Goal: Task Accomplishment & Management: Manage account settings

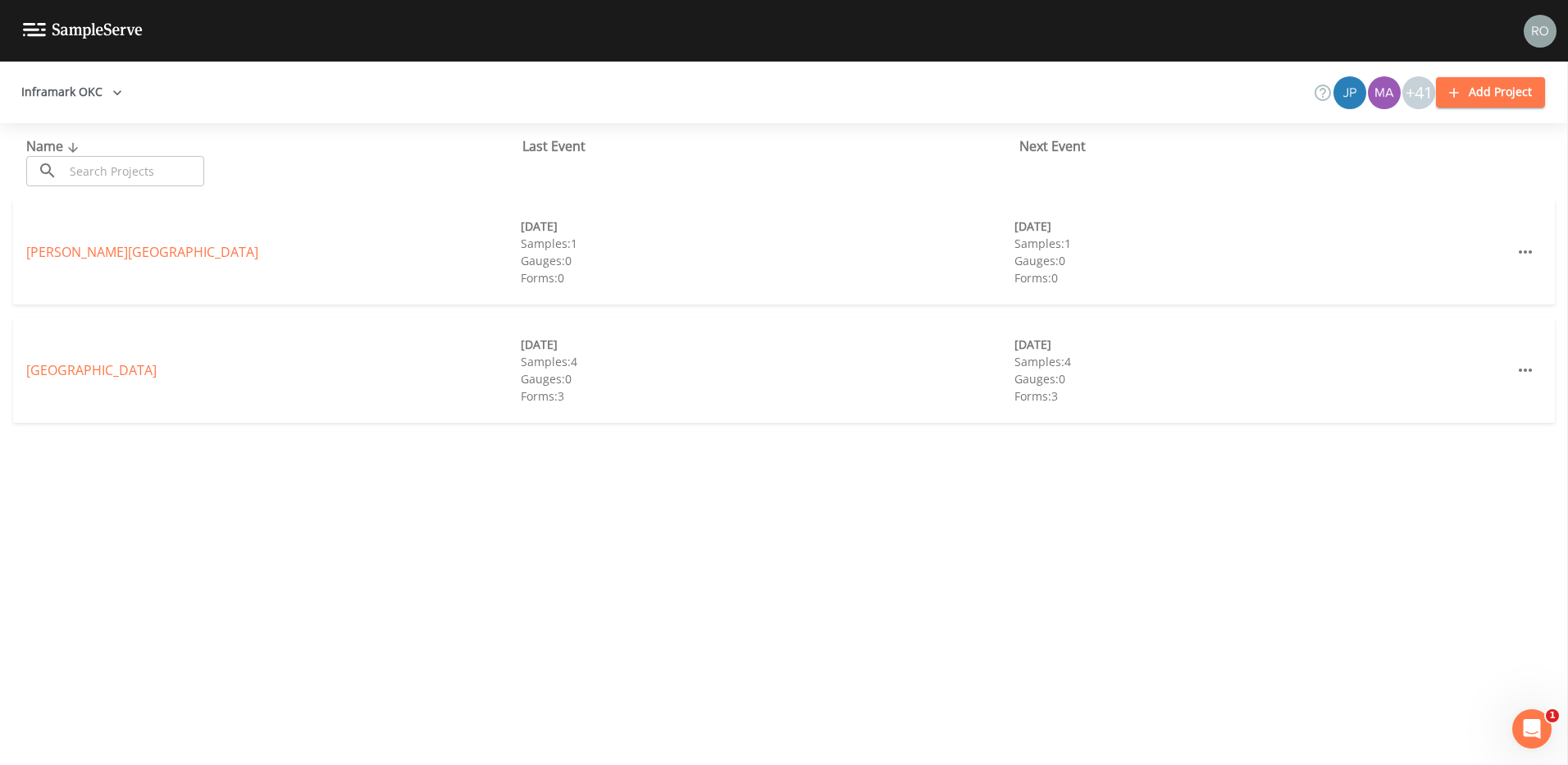
click at [1536, 31] on img at bounding box center [1540, 31] width 33 height 33
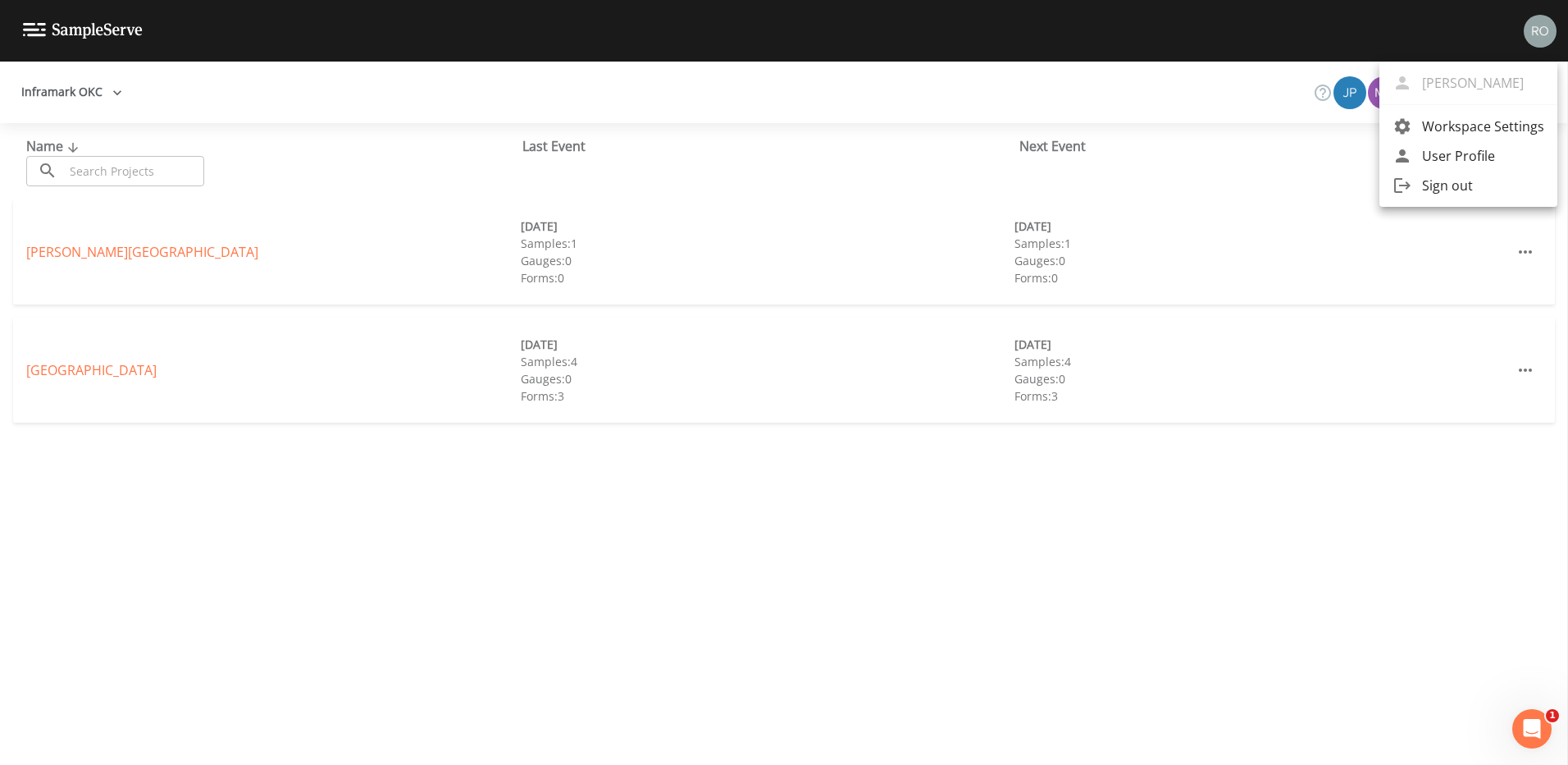
click at [1458, 155] on span "User Profile" at bounding box center [1483, 155] width 123 height 20
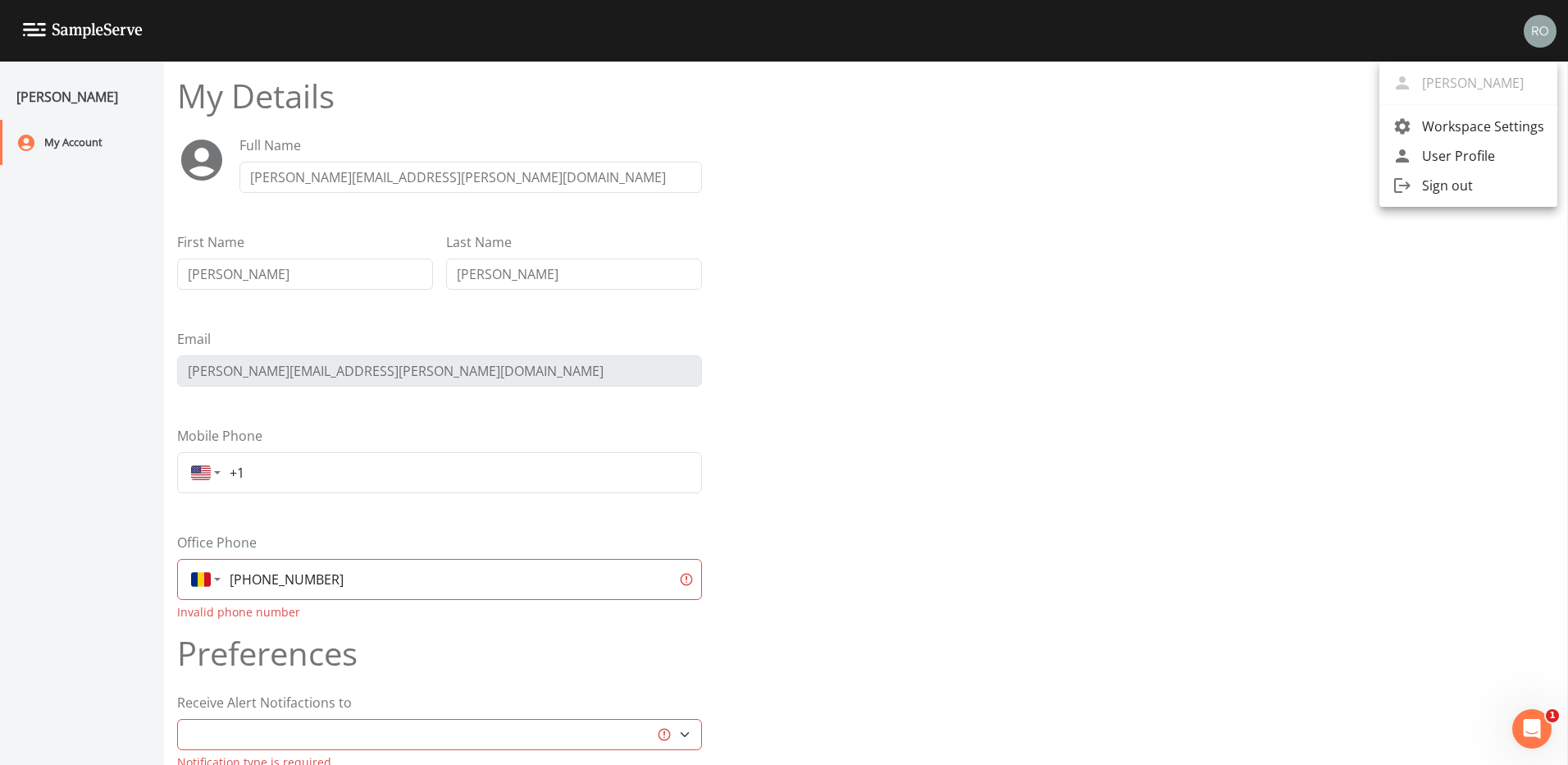
click at [308, 466] on div at bounding box center [784, 382] width 1568 height 765
click at [298, 477] on input "+1" at bounding box center [457, 472] width 469 height 29
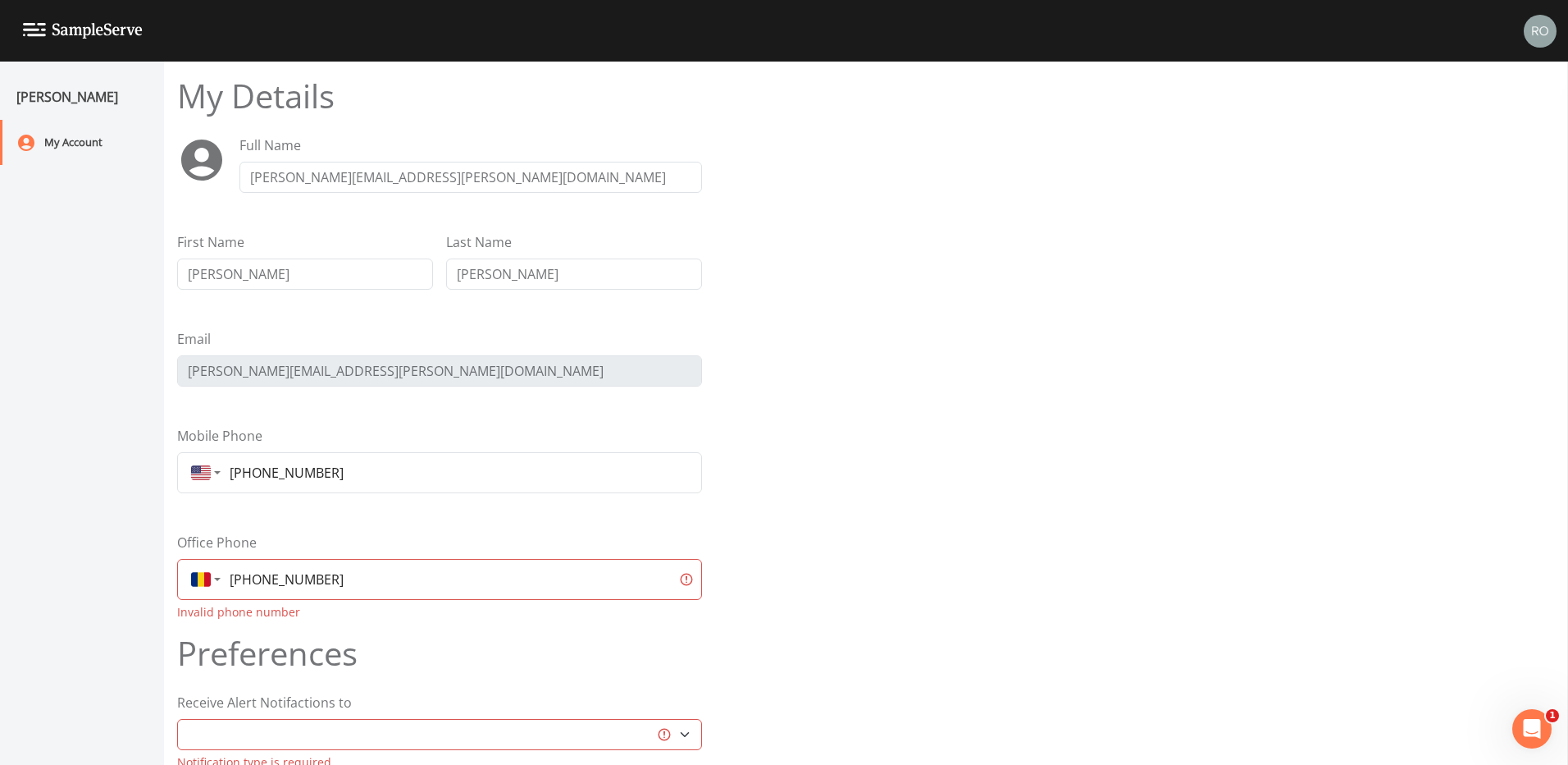
type input "[PHONE_NUMBER]"
drag, startPoint x: 498, startPoint y: 590, endPoint x: 111, endPoint y: 591, distance: 387.0
click at [111, 591] on div "[PERSON_NAME] My Account My Details Full Name [PERSON_NAME][EMAIL_ADDRESS][PERS…" at bounding box center [784, 413] width 1568 height 703
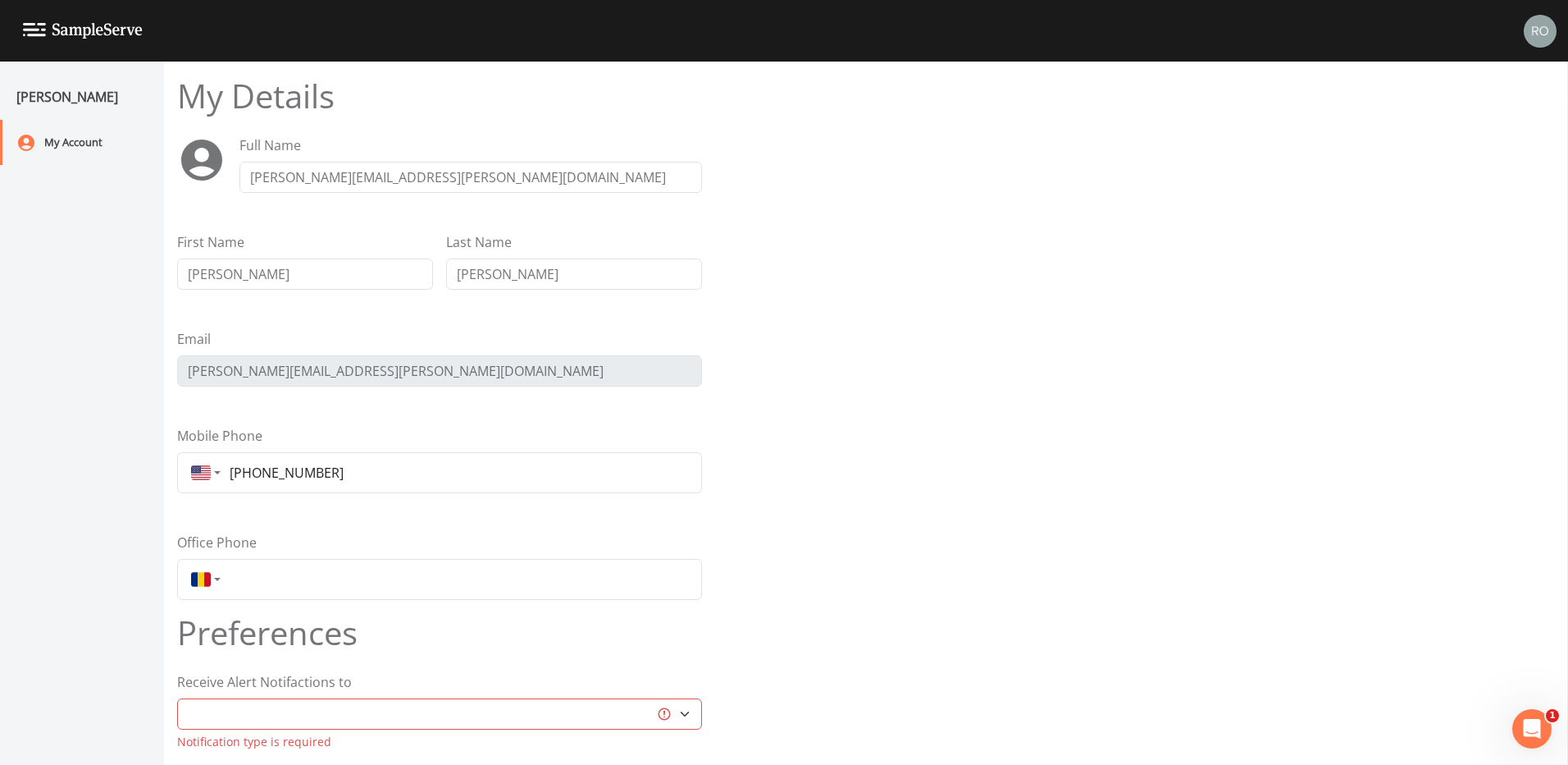
click at [985, 555] on form "My Details Full Name [PERSON_NAME][EMAIL_ADDRESS][PERSON_NAME][DOMAIN_NAME] Fir…" at bounding box center [866, 444] width 1377 height 736
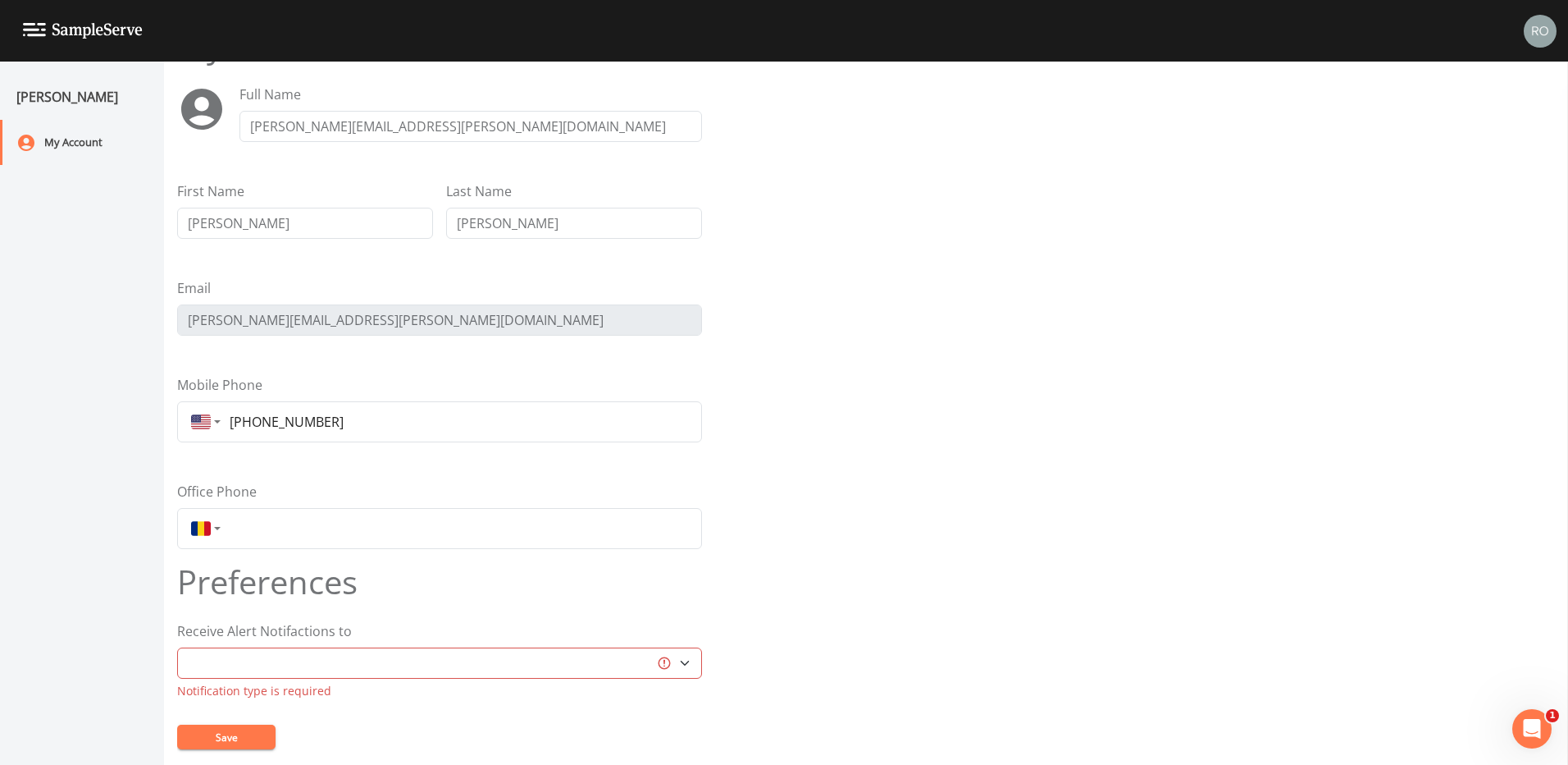
scroll to position [74, 0]
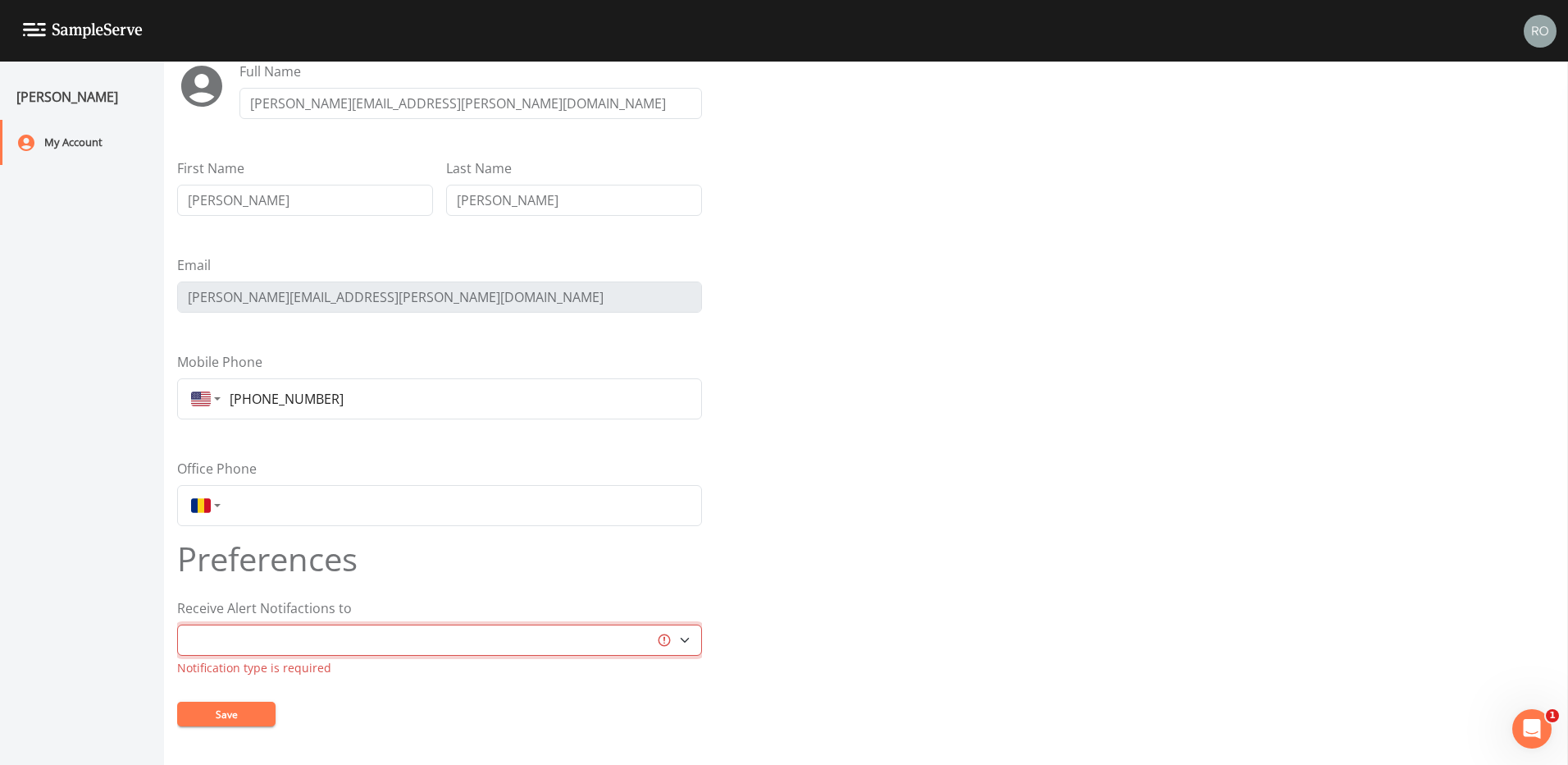
click at [491, 637] on select "Email Mobile Text" at bounding box center [439, 640] width 525 height 31
select select "email"
click at [177, 645] on select "Email Mobile Text" at bounding box center [439, 640] width 525 height 31
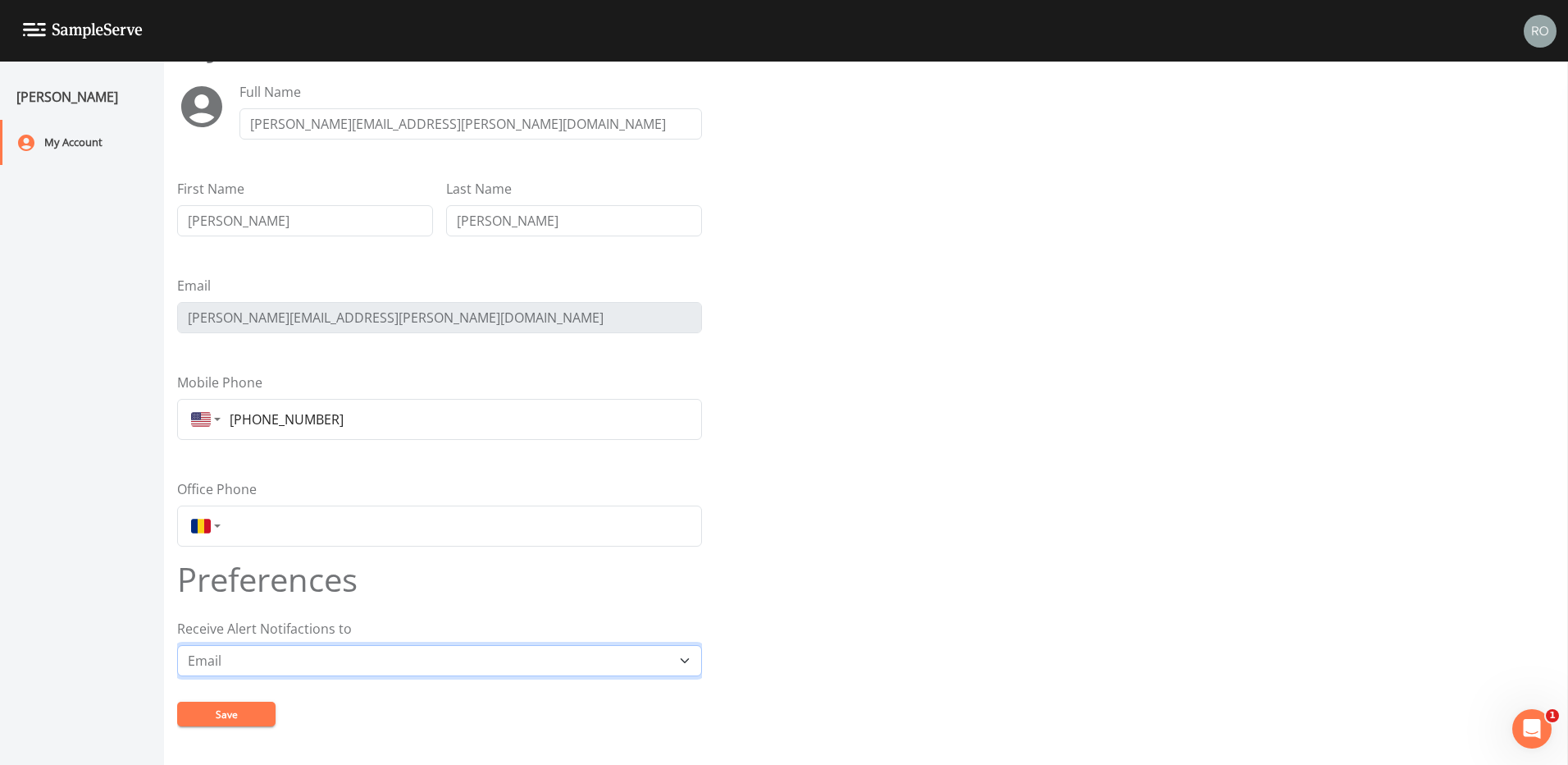
scroll to position [54, 0]
click at [234, 712] on button "Save" at bounding box center [226, 713] width 98 height 25
click at [248, 713] on button "Save" at bounding box center [226, 713] width 98 height 25
click at [94, 137] on div "My Account" at bounding box center [73, 142] width 148 height 45
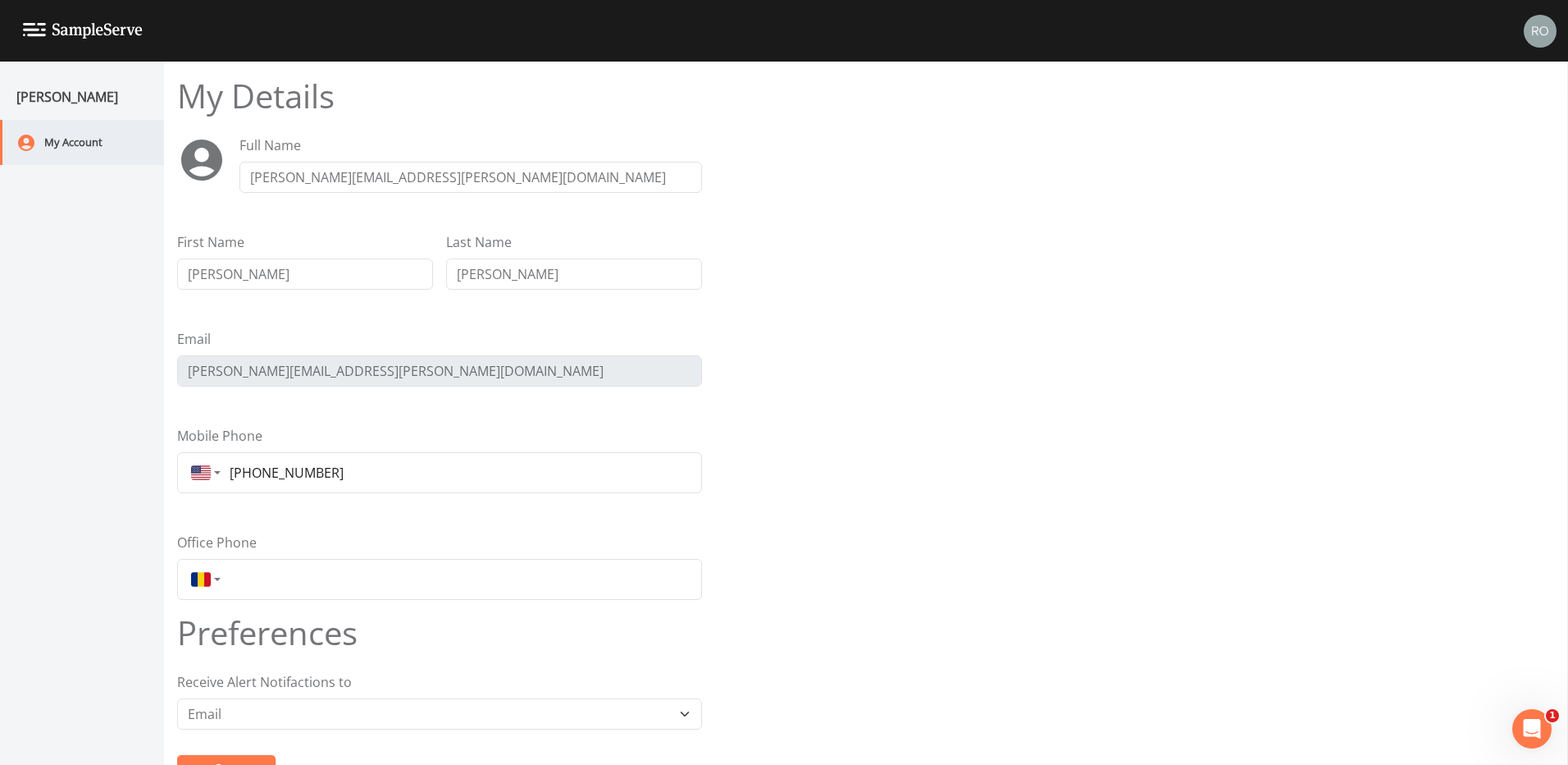
click at [79, 140] on div "My Account" at bounding box center [73, 142] width 148 height 45
click at [1533, 29] on img at bounding box center [1540, 31] width 33 height 33
click at [1500, 123] on span "Workspace Settings" at bounding box center [1483, 126] width 123 height 20
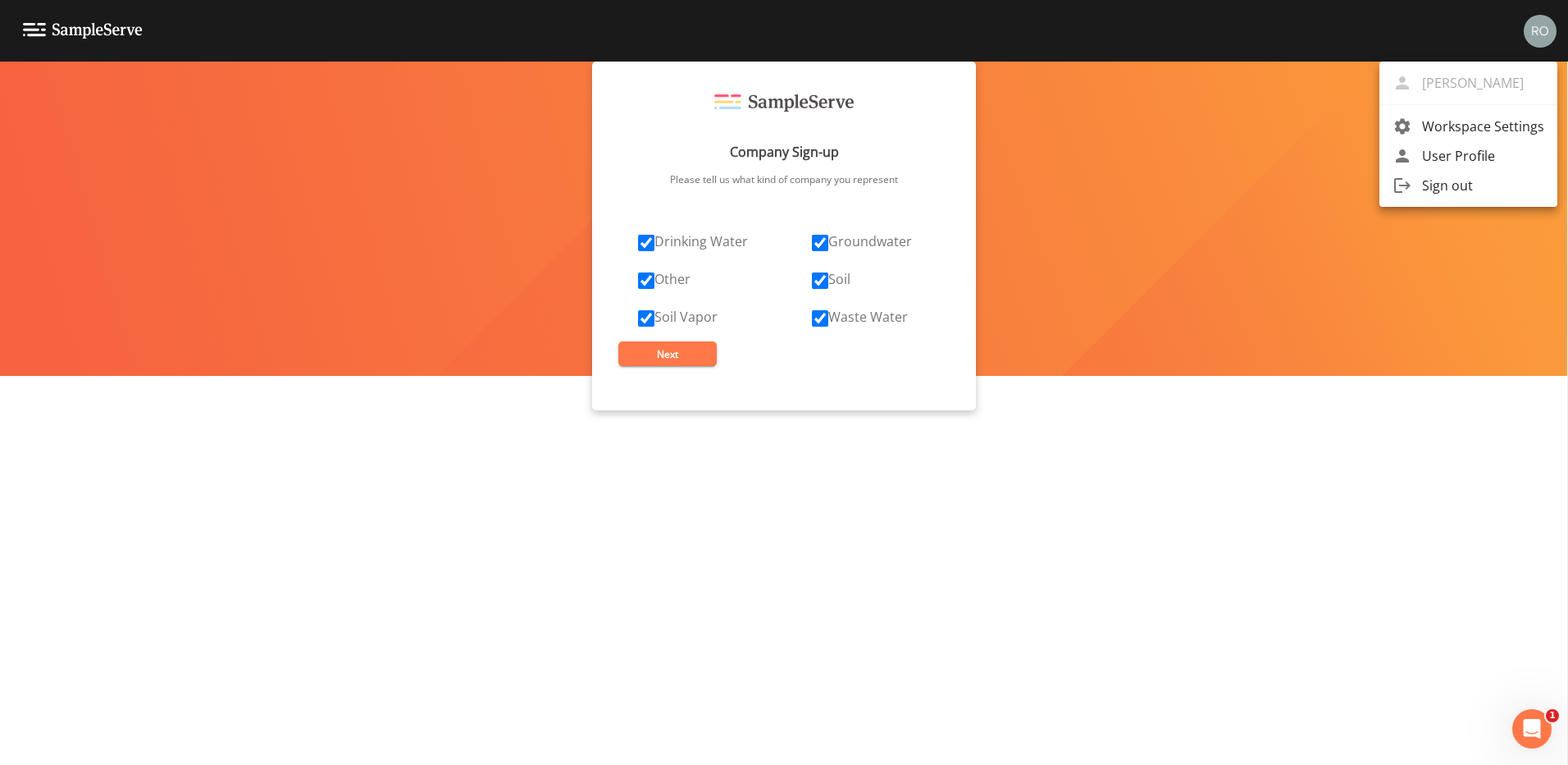
click at [646, 241] on div at bounding box center [784, 382] width 1568 height 765
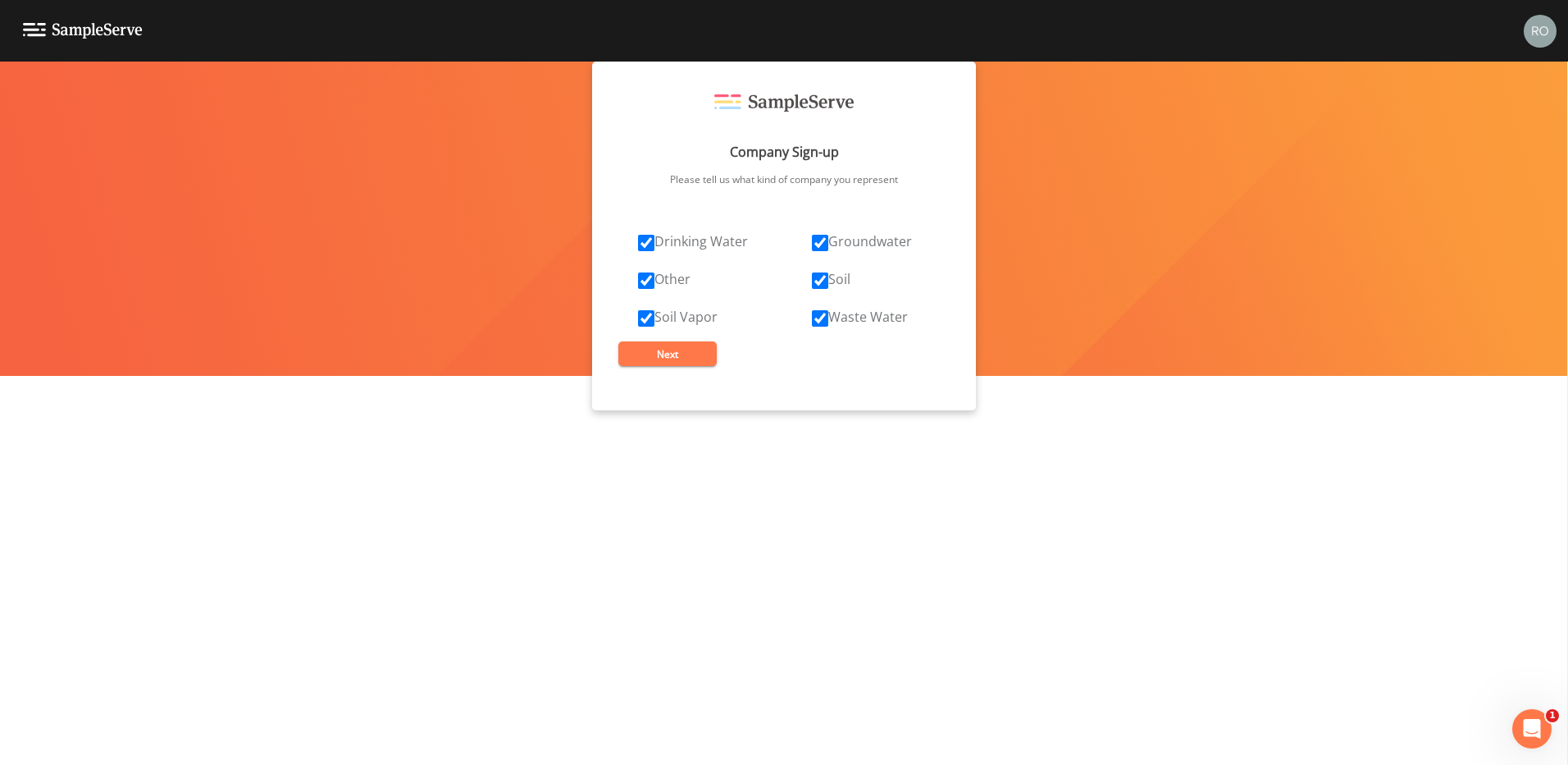
click at [650, 318] on input "Soil Vapor" at bounding box center [645, 318] width 16 height 16
checkbox input "false"
click at [649, 278] on input "Other" at bounding box center [645, 280] width 16 height 16
checkbox input "false"
click at [645, 244] on input "Drinking Water" at bounding box center [645, 243] width 16 height 16
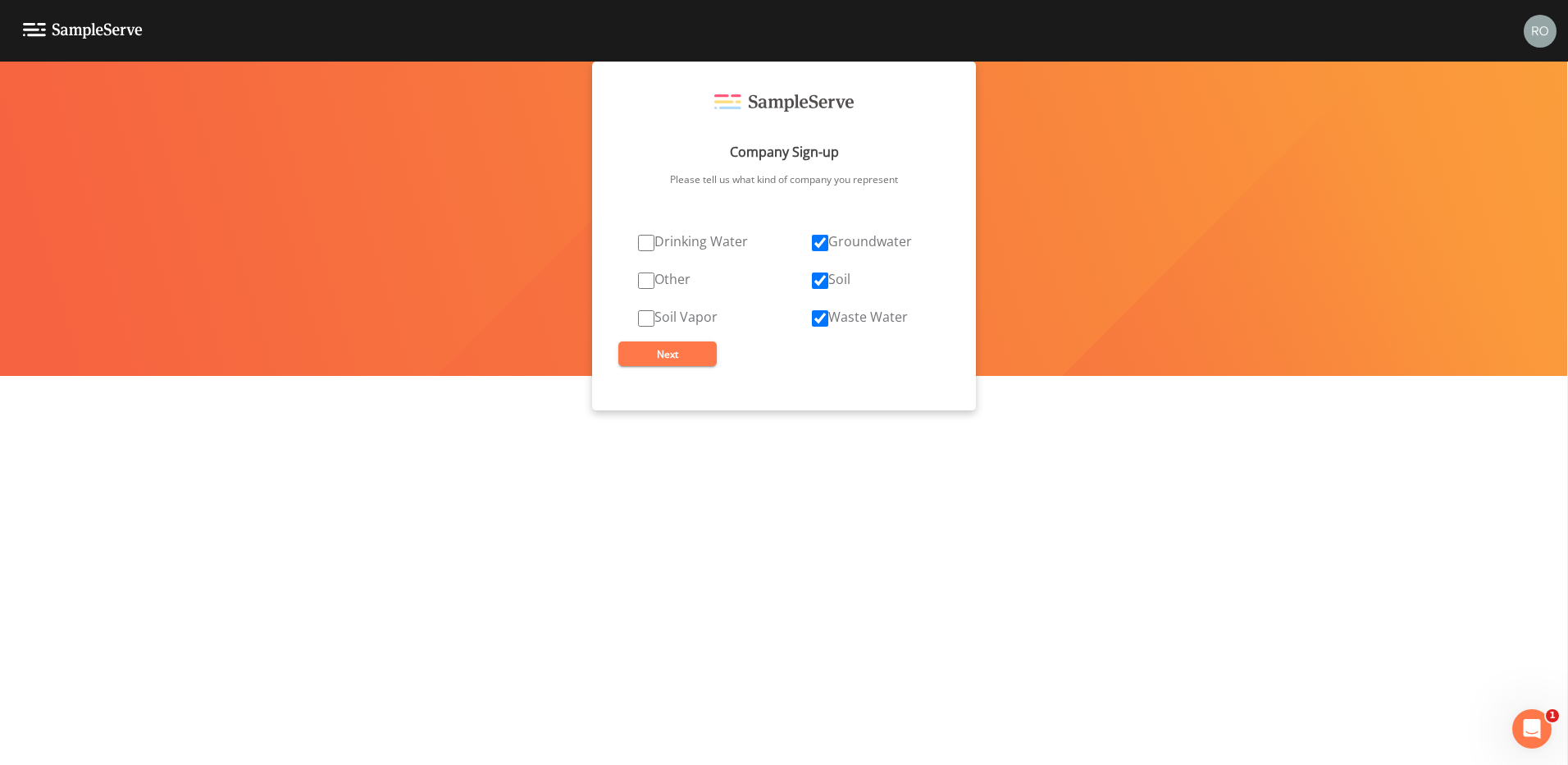
checkbox input "false"
click at [821, 242] on input "Groundwater" at bounding box center [820, 243] width 16 height 16
checkbox input "false"
click at [815, 282] on input "Soil" at bounding box center [820, 280] width 16 height 16
checkbox input "false"
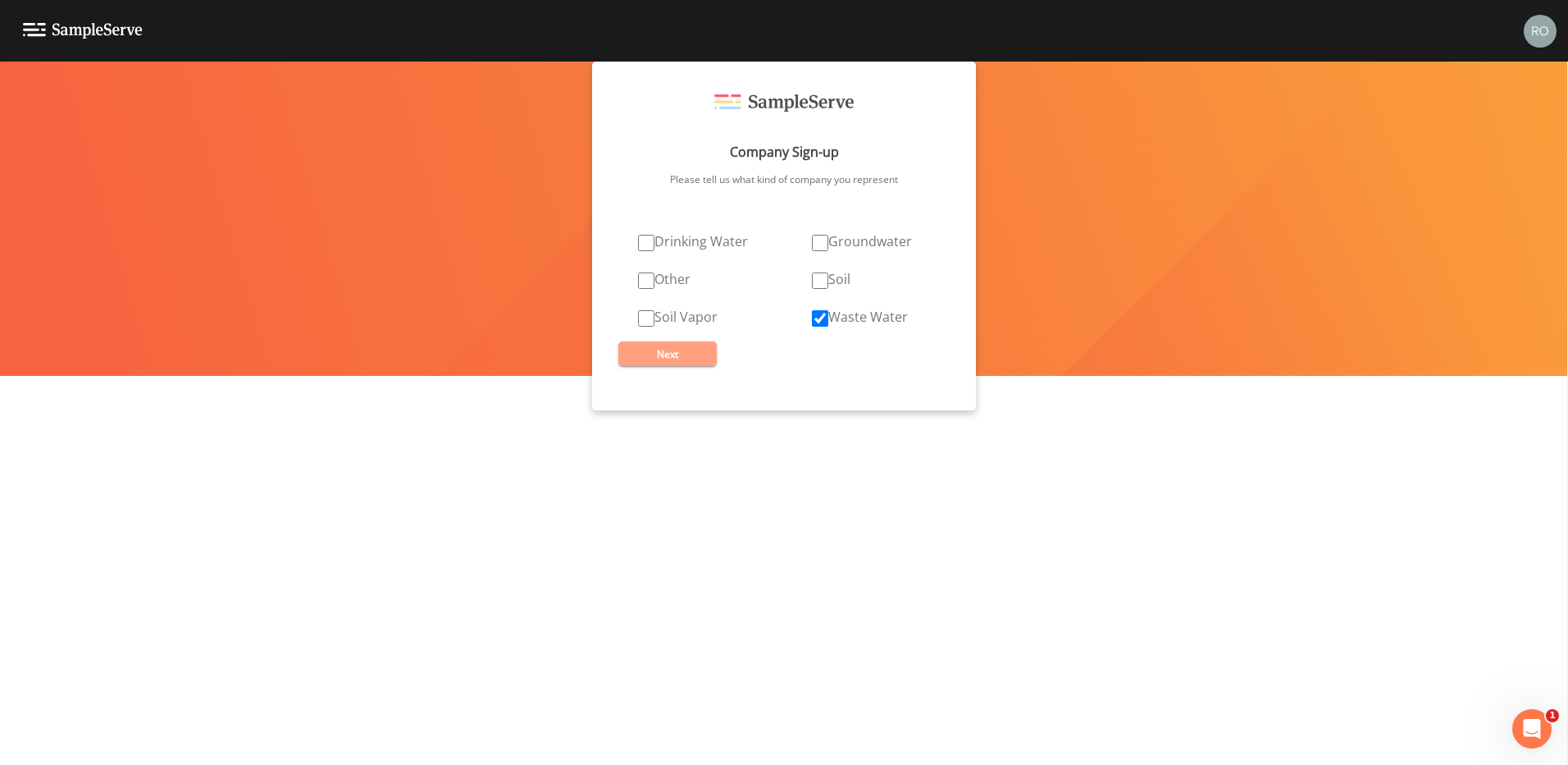
click at [689, 347] on button "Next" at bounding box center [667, 353] width 98 height 25
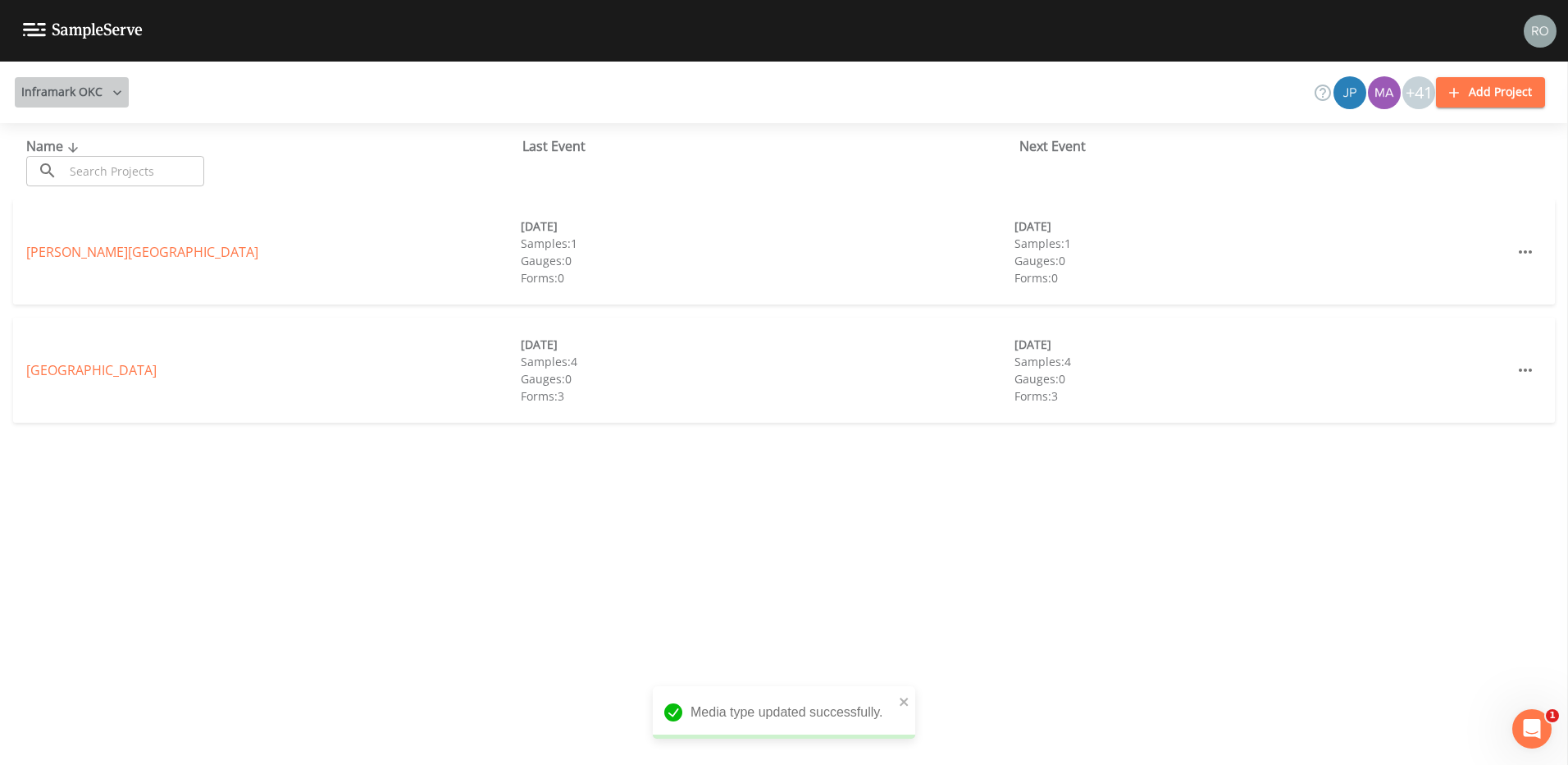
click at [85, 89] on button "Inframark OKC" at bounding box center [72, 92] width 114 height 30
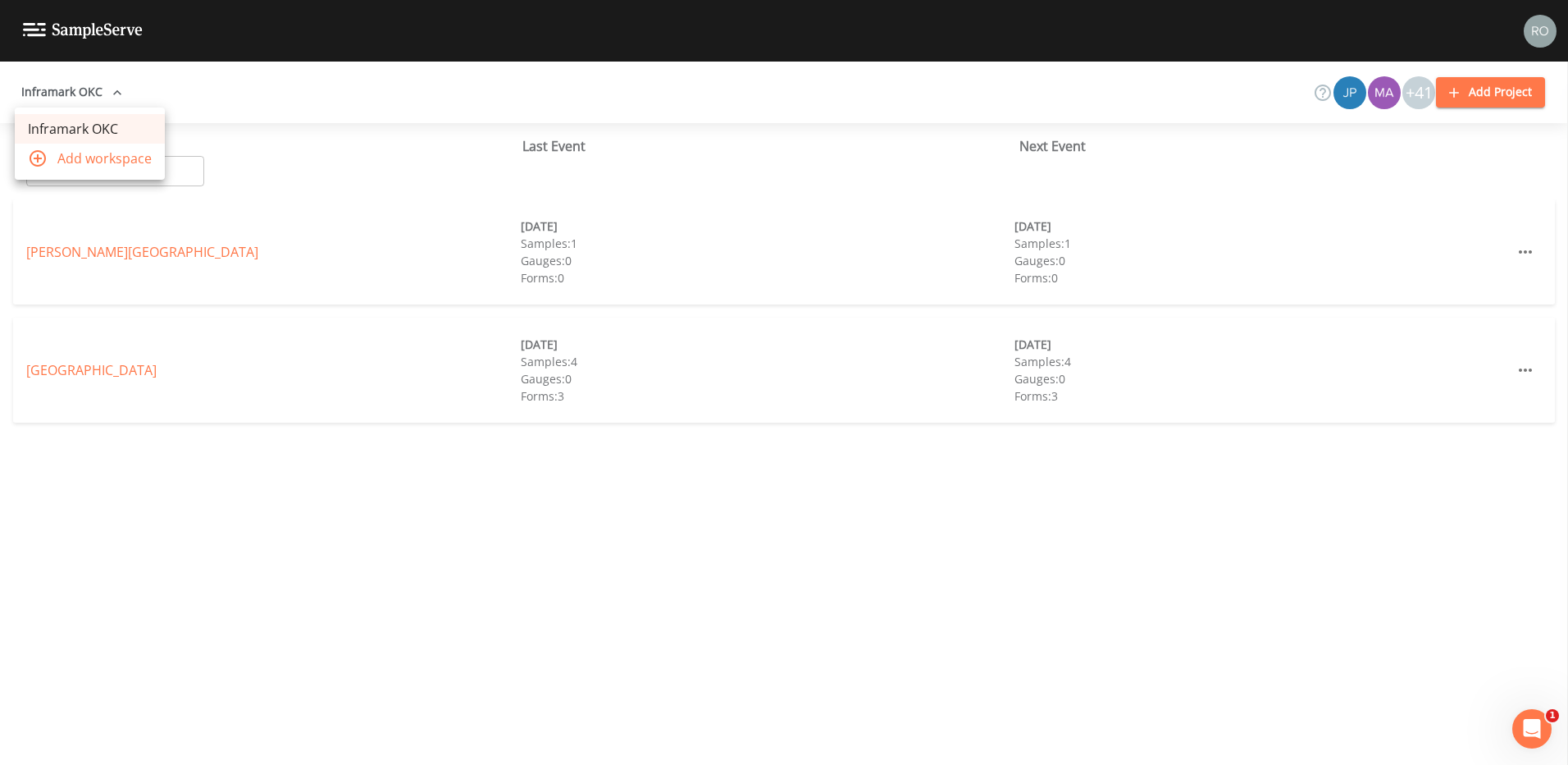
click at [87, 90] on div at bounding box center [784, 382] width 1568 height 765
click at [56, 28] on img at bounding box center [83, 31] width 120 height 16
